Goal: Task Accomplishment & Management: Use online tool/utility

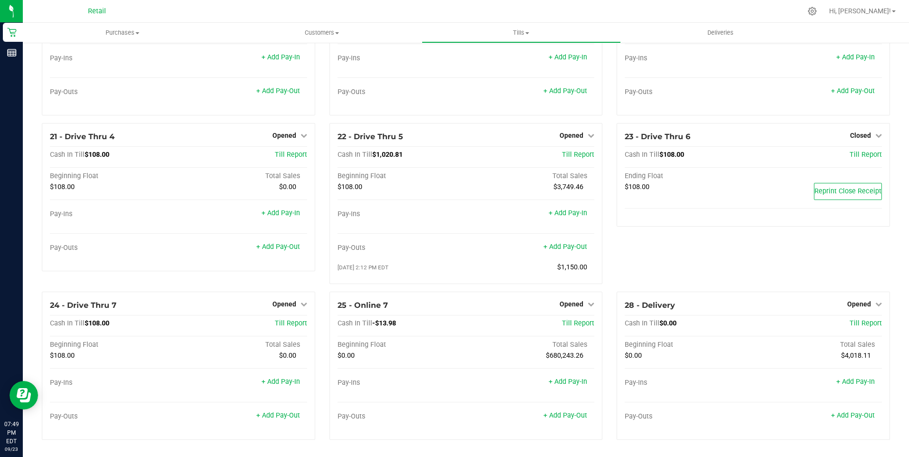
scroll to position [690, 0]
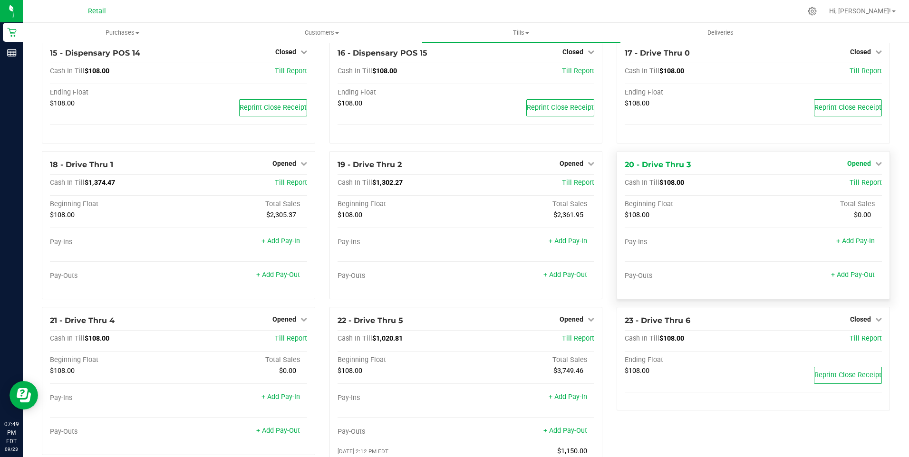
click at [875, 167] on icon at bounding box center [878, 163] width 7 height 7
click at [856, 187] on link "Close Till" at bounding box center [860, 183] width 26 height 8
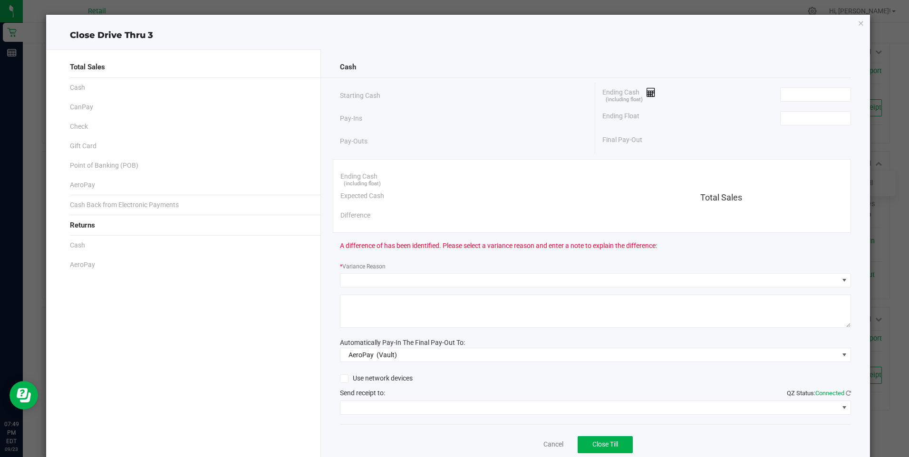
click at [764, 93] on div "Ending Cash (including float)" at bounding box center [726, 95] width 248 height 24
click at [784, 93] on input at bounding box center [815, 94] width 70 height 13
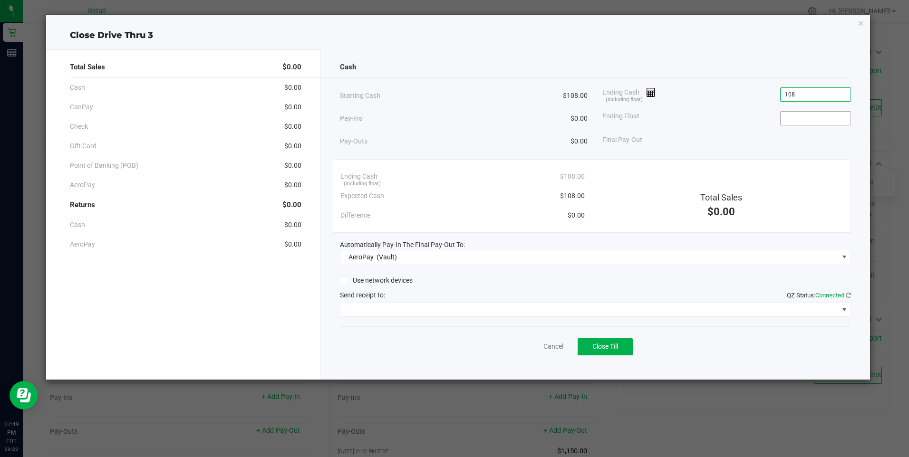
type input "$108.00"
click at [799, 118] on input at bounding box center [815, 118] width 70 height 13
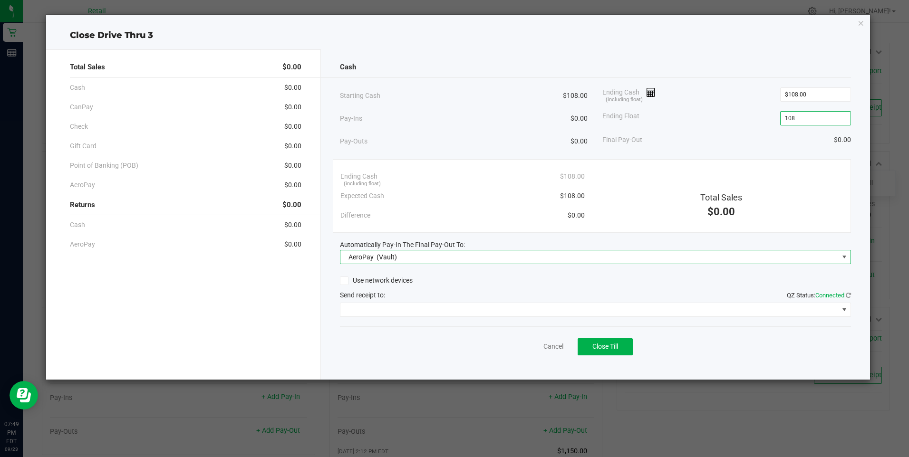
type input "$108.00"
click at [844, 256] on span at bounding box center [844, 257] width 8 height 8
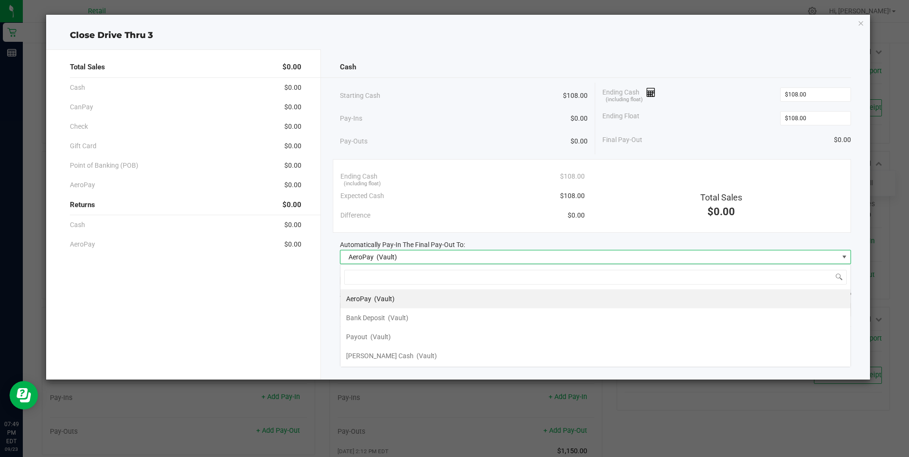
scroll to position [14, 511]
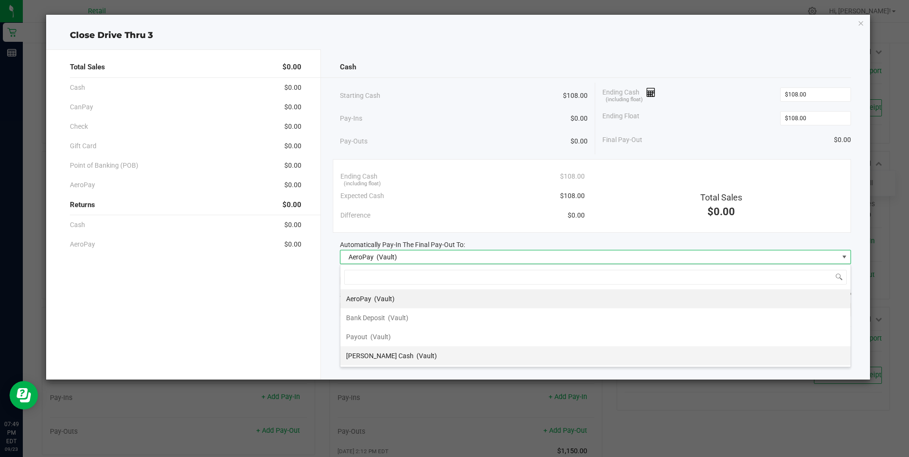
click at [416, 357] on span "(Vault)" at bounding box center [426, 356] width 20 height 8
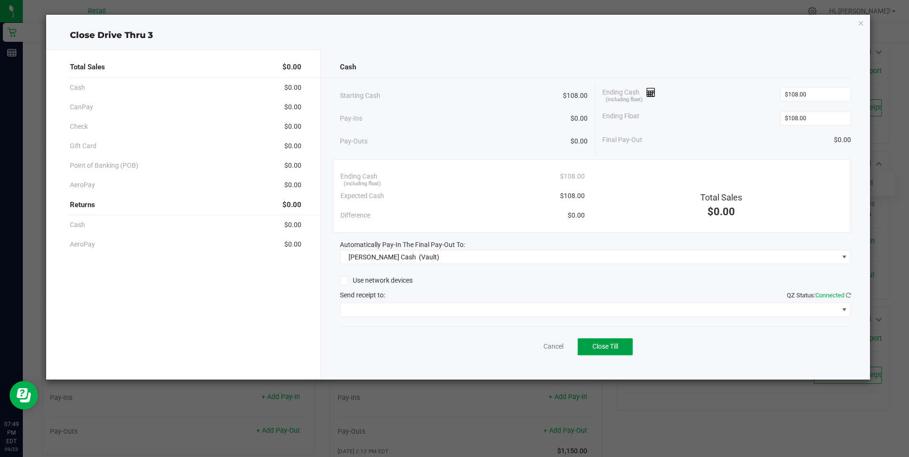
click at [605, 347] on span "Close Till" at bounding box center [605, 347] width 26 height 8
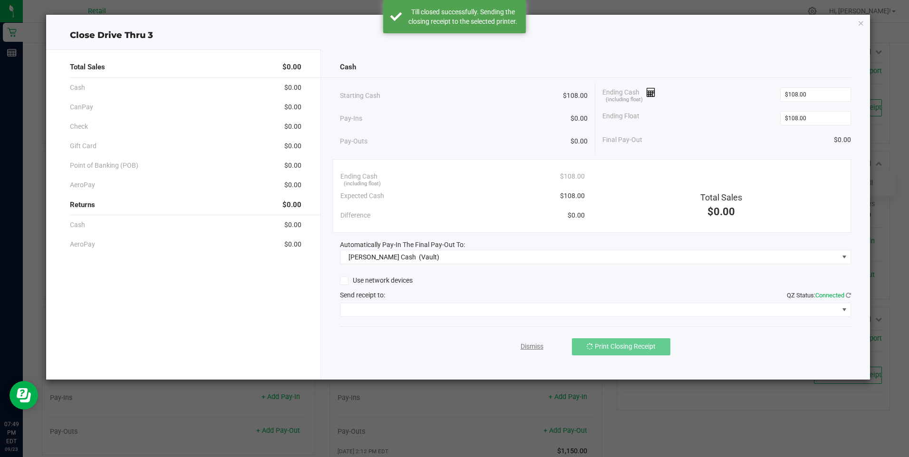
click at [531, 343] on link "Dismiss" at bounding box center [531, 347] width 23 height 10
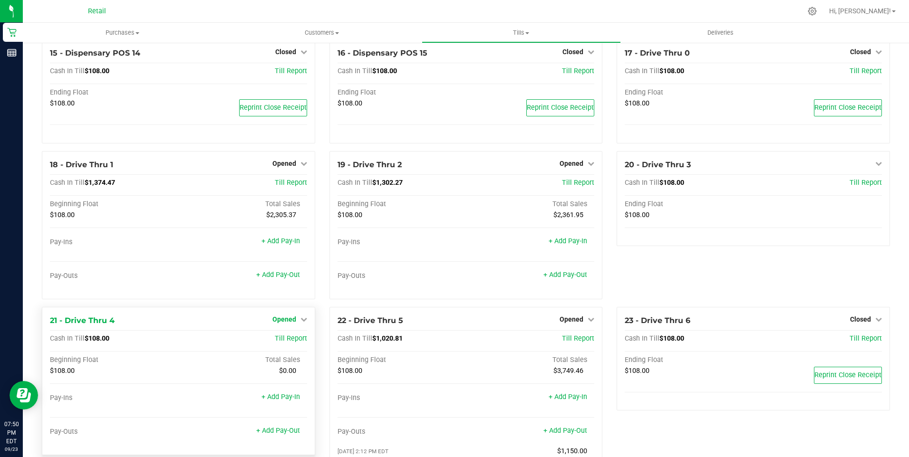
click at [300, 323] on icon at bounding box center [303, 319] width 7 height 7
click at [285, 343] on link "Close Till" at bounding box center [285, 339] width 26 height 8
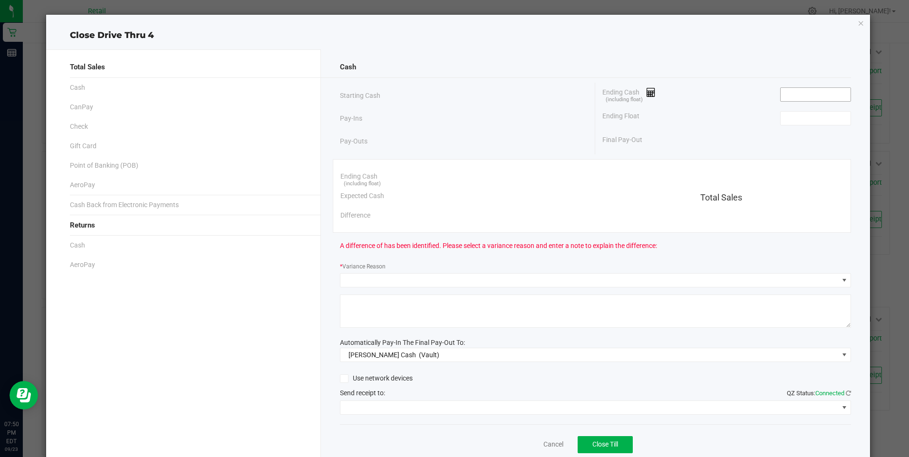
click at [792, 93] on input at bounding box center [815, 94] width 70 height 13
type input "$108.00"
click at [798, 115] on input at bounding box center [815, 118] width 70 height 13
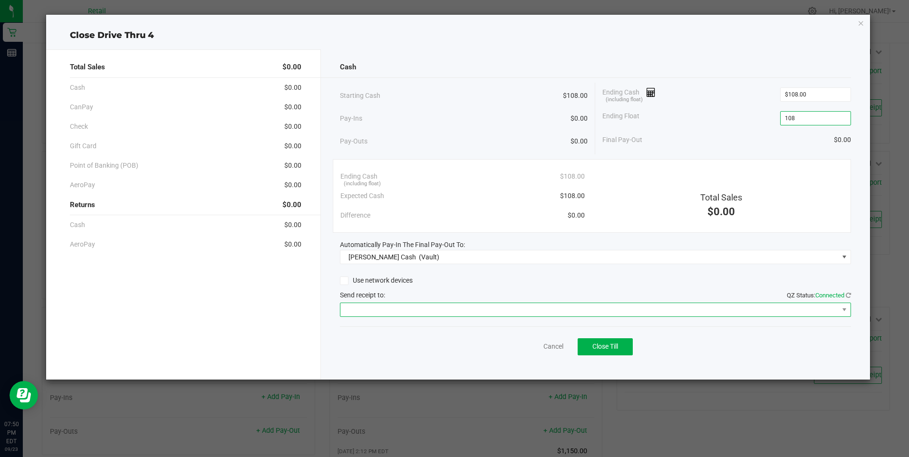
type input "$108.00"
click at [846, 305] on span at bounding box center [844, 309] width 12 height 13
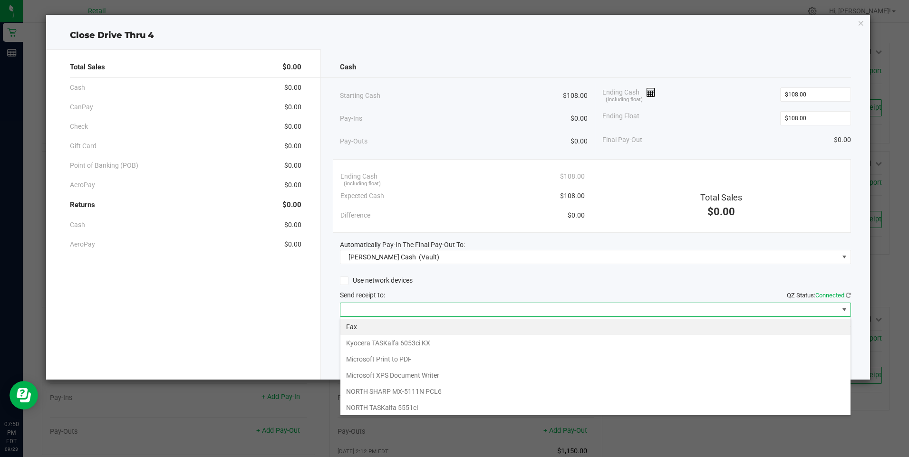
click at [548, 275] on div "Use network devices" at bounding box center [595, 281] width 511 height 14
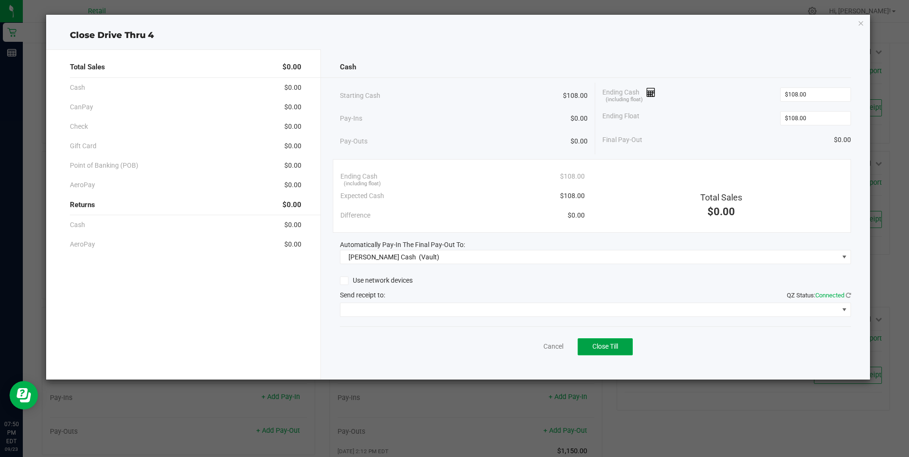
click at [607, 346] on span "Close Till" at bounding box center [605, 347] width 26 height 8
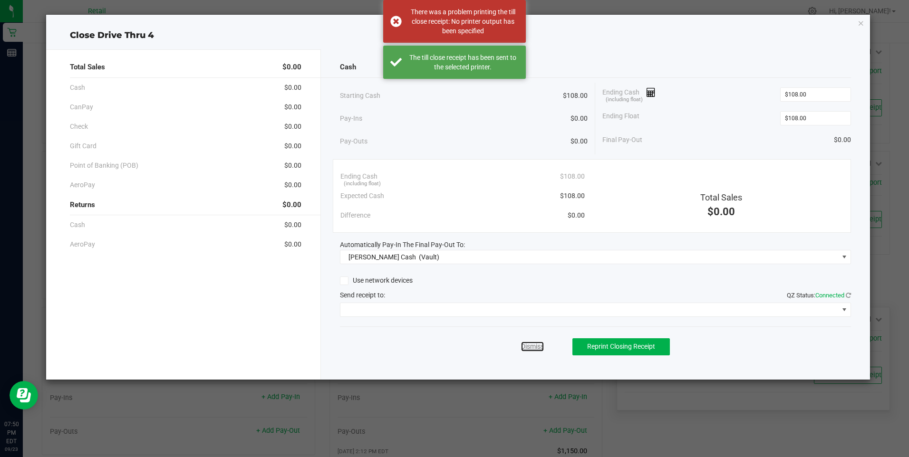
drag, startPoint x: 533, startPoint y: 346, endPoint x: 647, endPoint y: 317, distance: 117.7
click at [533, 346] on link "Dismiss" at bounding box center [532, 347] width 23 height 10
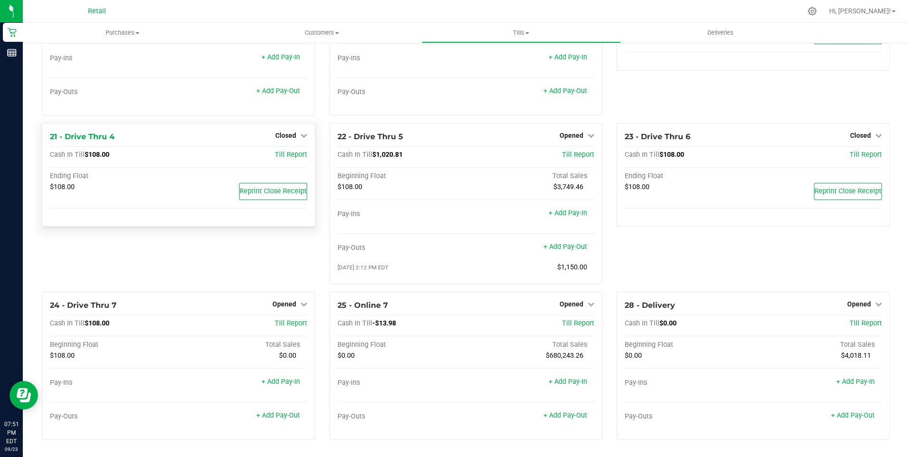
scroll to position [880, 0]
click at [302, 301] on icon at bounding box center [303, 304] width 7 height 7
click at [285, 323] on link "Close Till" at bounding box center [285, 324] width 26 height 8
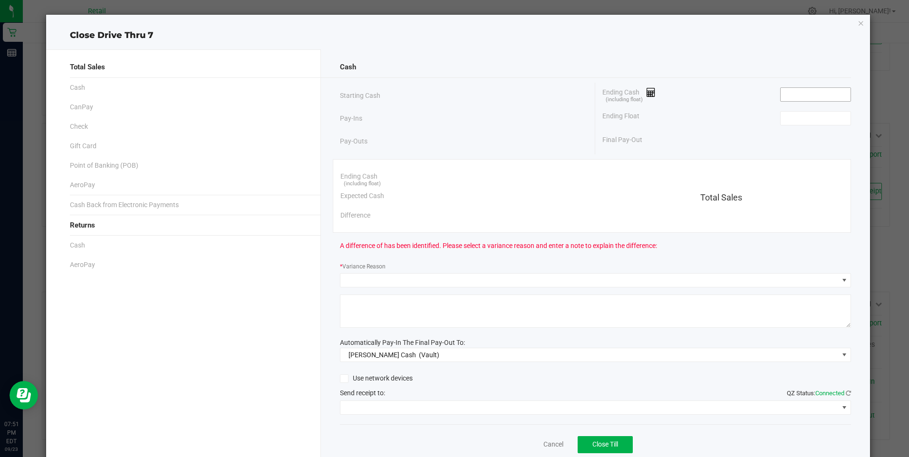
click at [793, 93] on input at bounding box center [815, 94] width 70 height 13
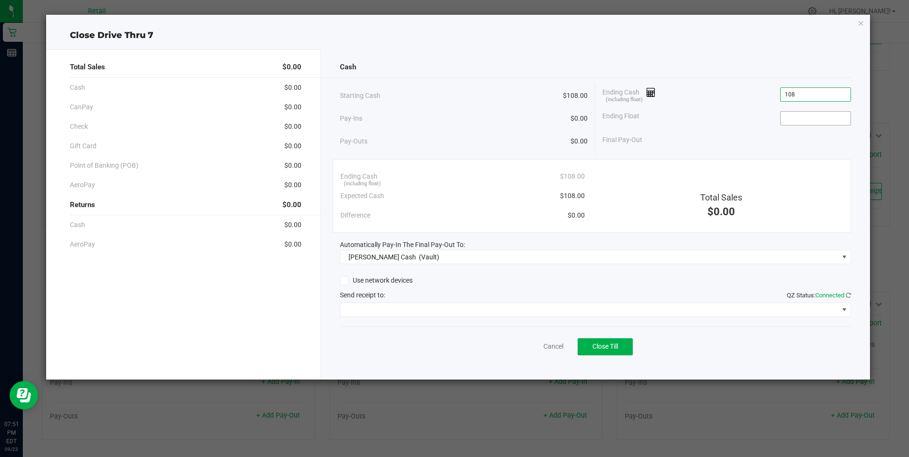
type input "$108.00"
click at [805, 115] on input at bounding box center [815, 118] width 70 height 13
type input "$108.00"
click at [612, 346] on span "Close Till" at bounding box center [605, 347] width 26 height 8
drag, startPoint x: 534, startPoint y: 346, endPoint x: 540, endPoint y: 346, distance: 6.2
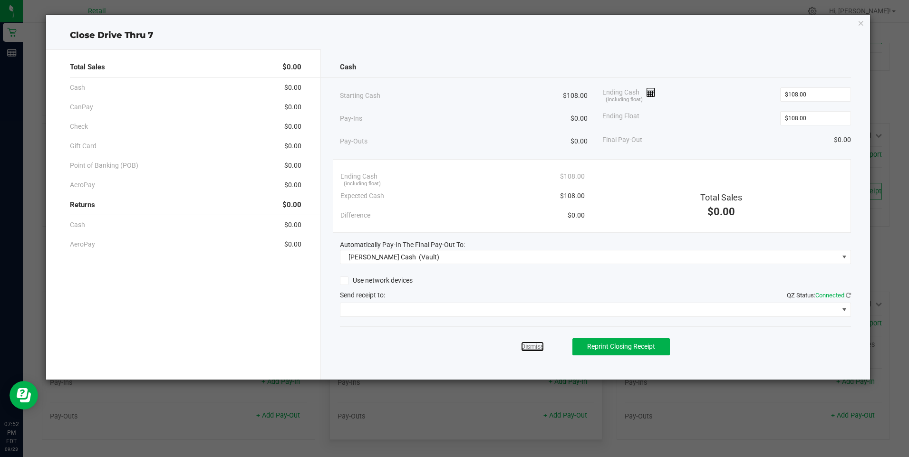
click at [534, 346] on link "Dismiss" at bounding box center [532, 347] width 23 height 10
